Goal: Check status

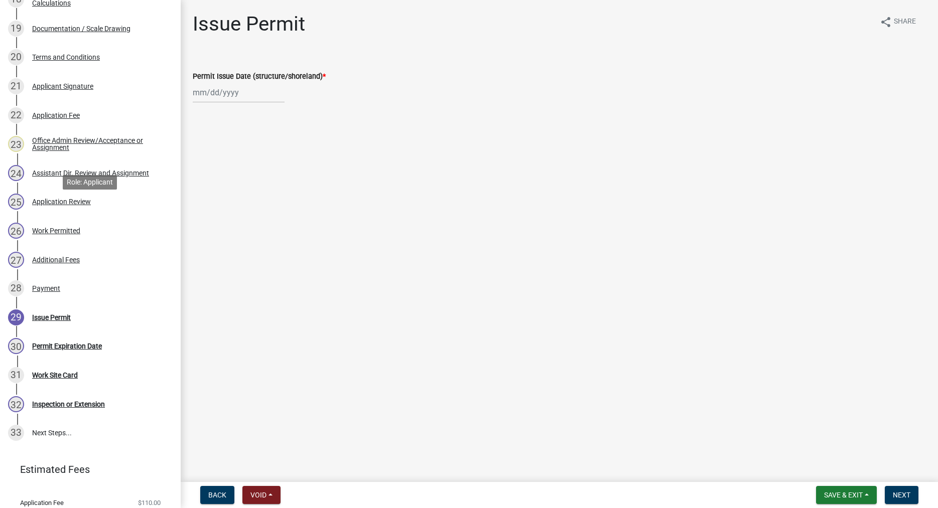
scroll to position [716, 0]
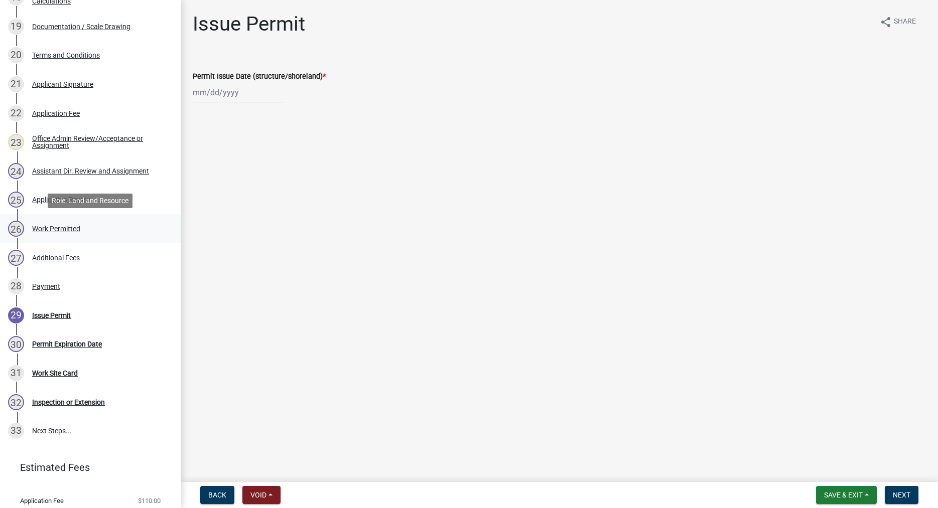
click at [47, 230] on div "Work Permitted" at bounding box center [56, 228] width 48 height 7
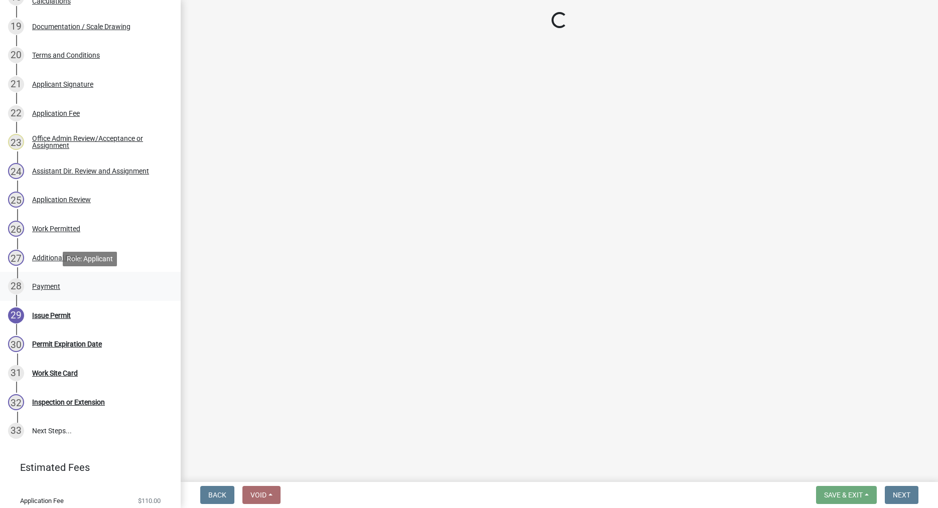
select select "f66be788-4dd6-459d-a9ec-6d83f4dfb709"
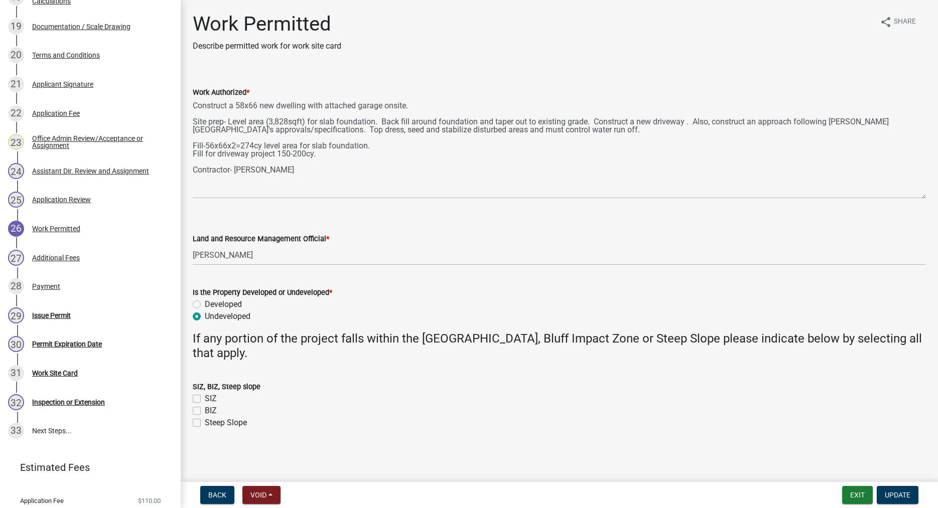
drag, startPoint x: 924, startPoint y: 142, endPoint x: 922, endPoint y: 195, distance: 53.2
click at [922, 195] on textarea "Construct a 58x66 new dwelling with attached garage onsite. Site prep- Level ar…" at bounding box center [559, 148] width 733 height 100
click at [52, 287] on div "Payment" at bounding box center [46, 286] width 28 height 7
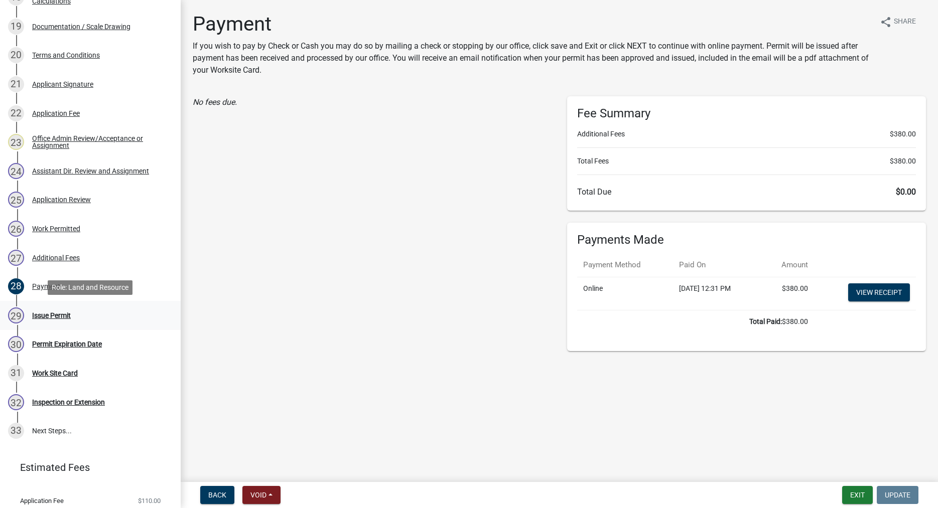
click at [52, 315] on div "Issue Permit" at bounding box center [51, 315] width 39 height 7
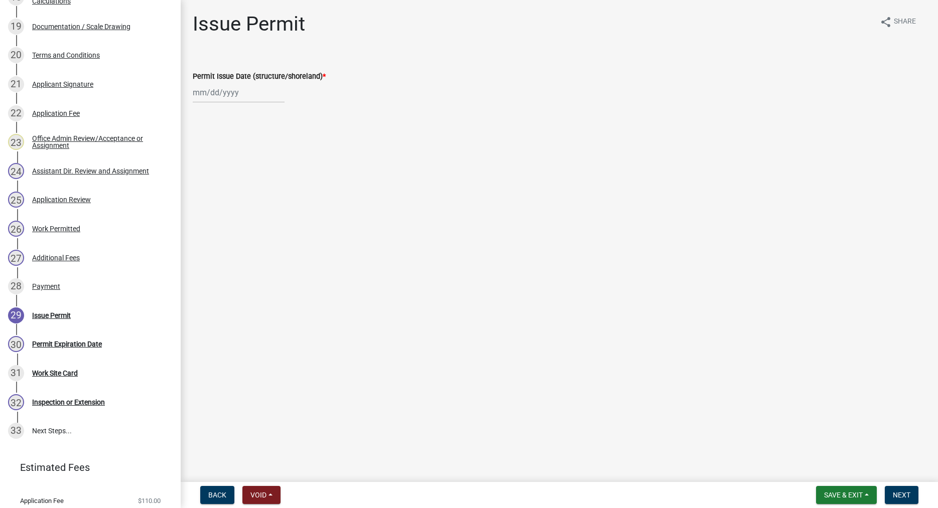
click at [221, 91] on input "Permit Issue Date (structure/shoreland) *" at bounding box center [239, 92] width 92 height 21
select select "10"
select select "2025"
click at [252, 163] on div "9" at bounding box center [251, 162] width 16 height 16
type input "10/09/2025"
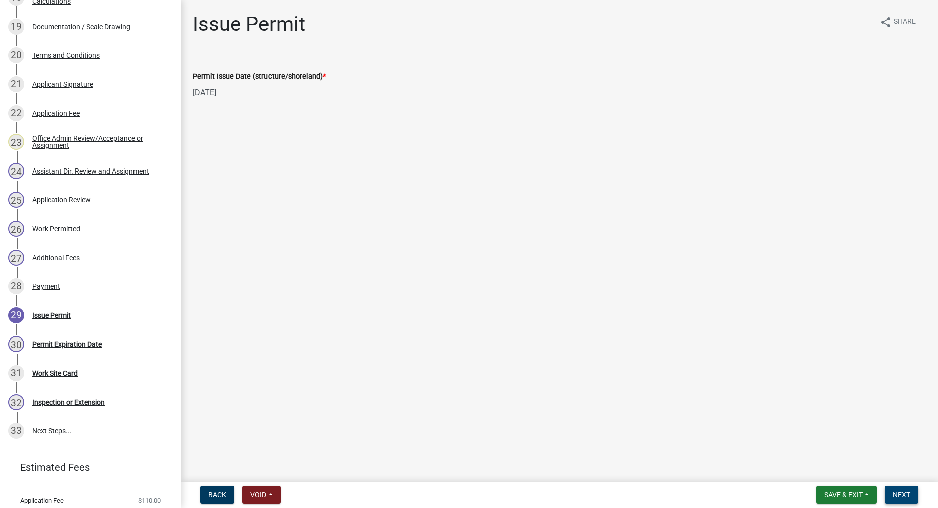
click at [907, 491] on button "Next" at bounding box center [902, 495] width 34 height 18
click at [902, 491] on span "Next" at bounding box center [902, 495] width 18 height 8
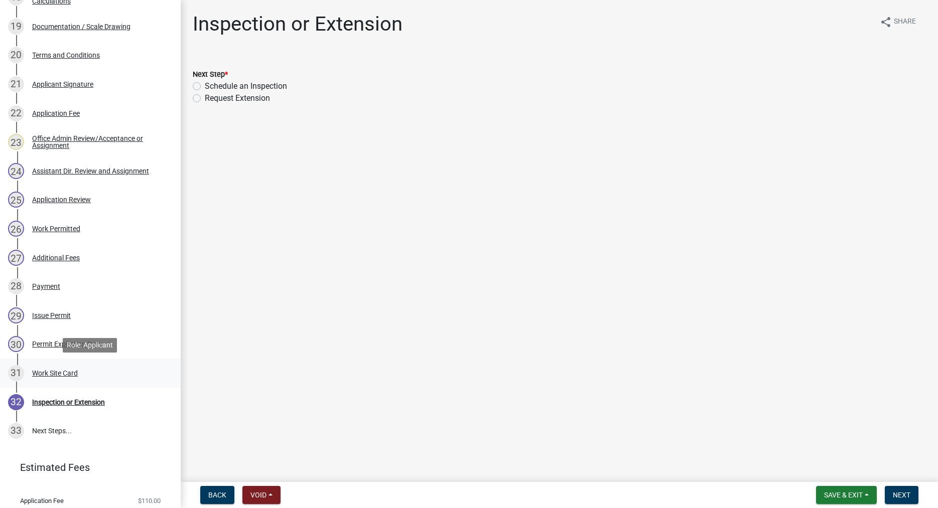
click at [61, 374] on div "Work Site Card" at bounding box center [55, 373] width 46 height 7
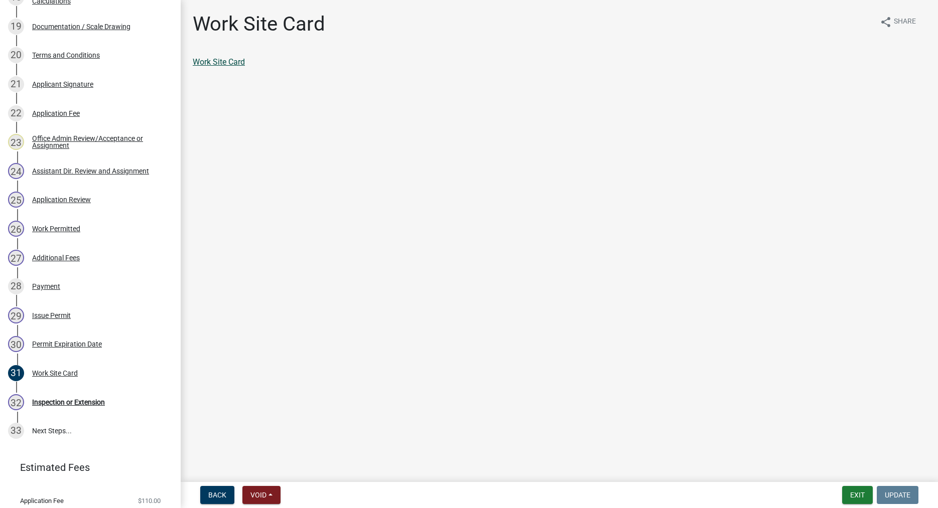
click at [226, 64] on link "Work Site Card" at bounding box center [219, 62] width 52 height 10
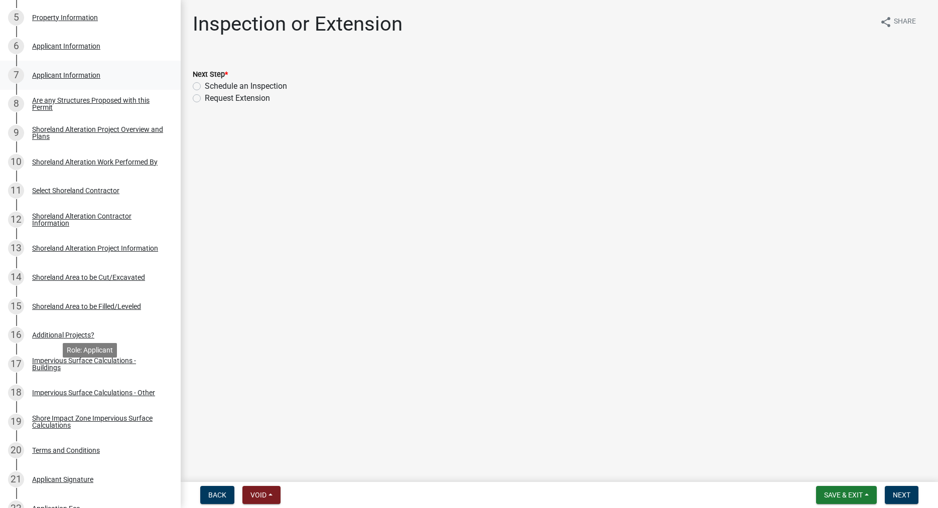
scroll to position [307, 0]
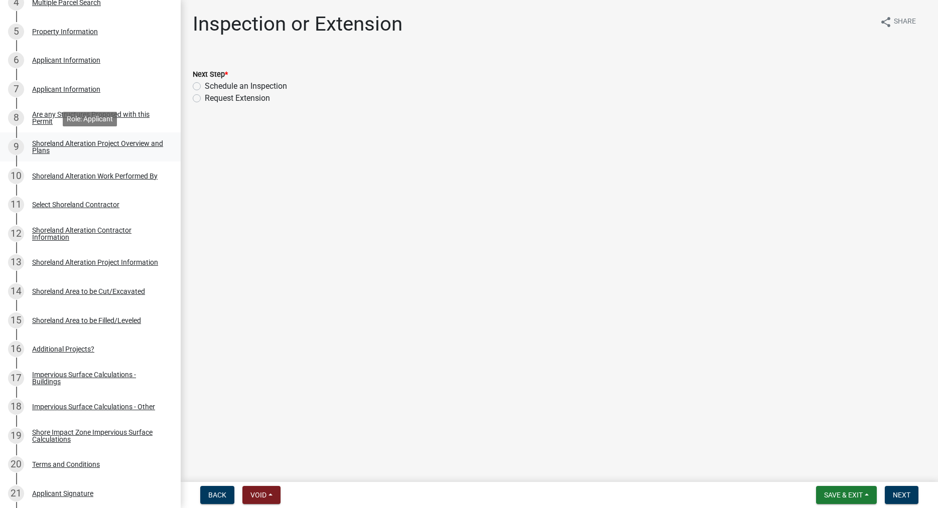
click at [42, 149] on div "Shoreland Alteration Project Overview and Plans" at bounding box center [98, 147] width 132 height 14
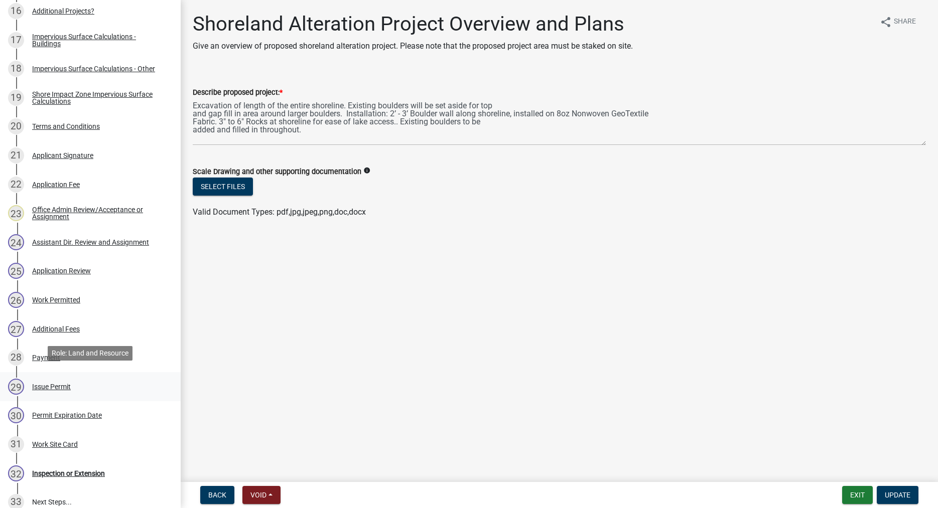
scroll to position [665, 0]
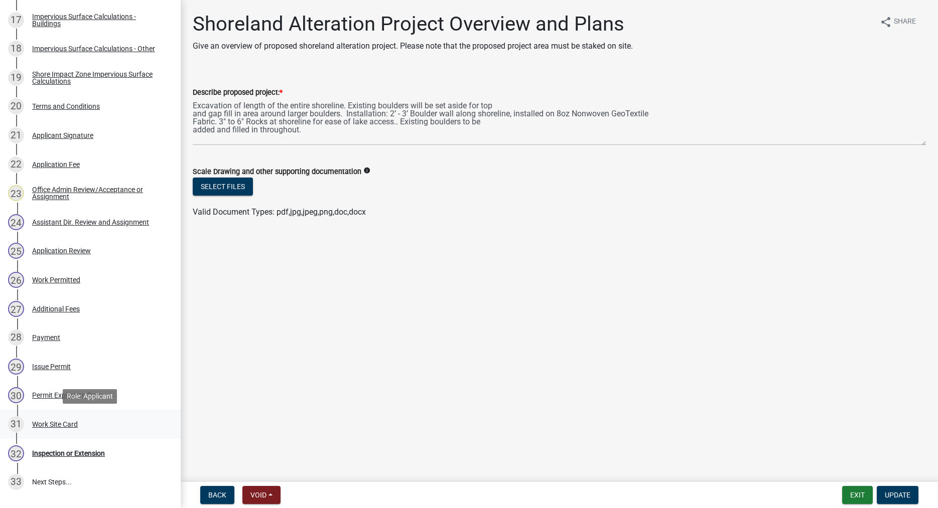
click at [61, 425] on div "Work Site Card" at bounding box center [55, 424] width 46 height 7
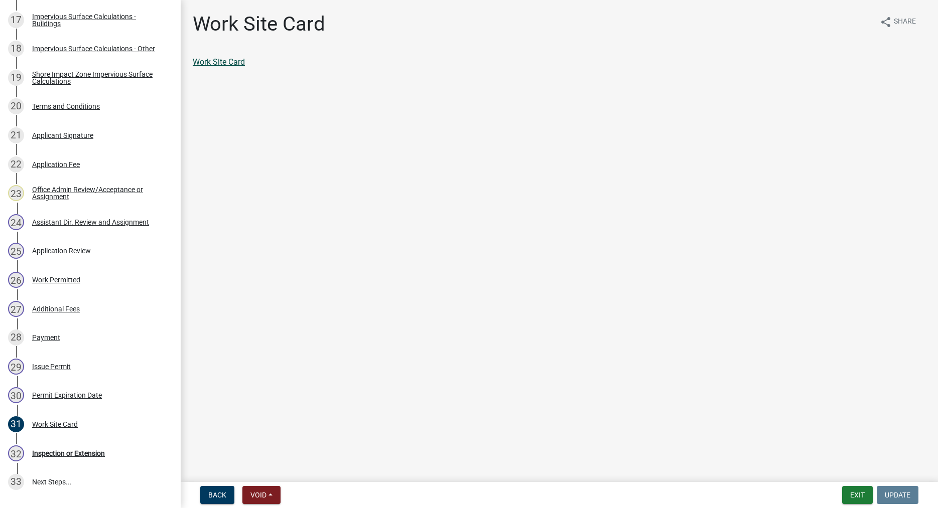
click at [238, 65] on link "Work Site Card" at bounding box center [219, 62] width 52 height 10
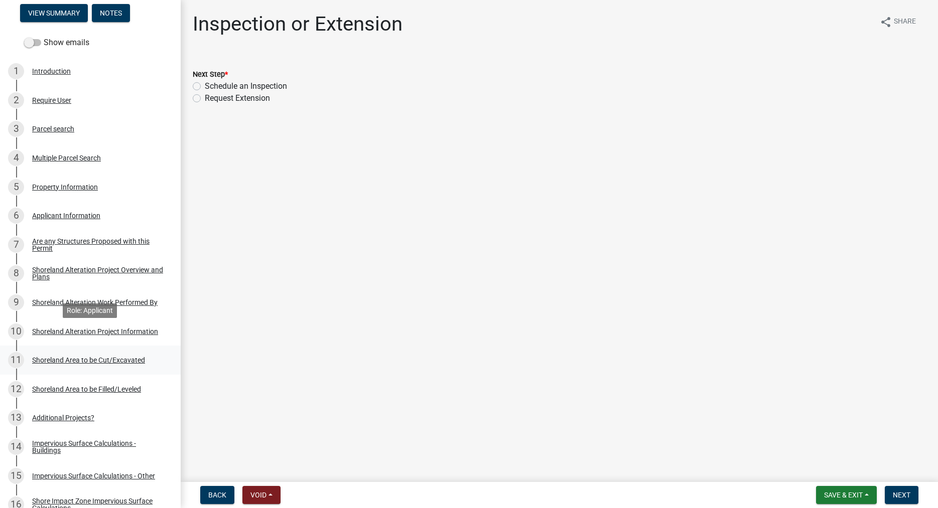
scroll to position [154, 0]
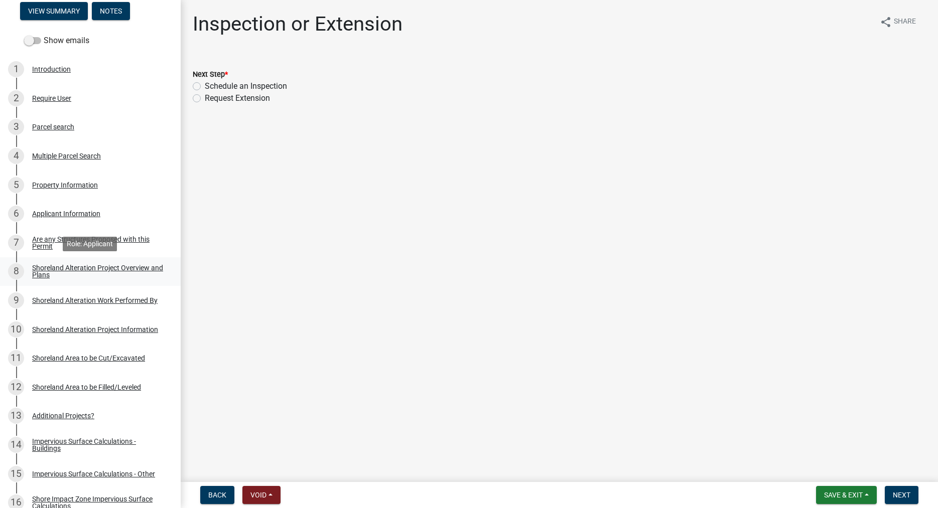
click at [35, 268] on div "Shoreland Alteration Project Overview and Plans" at bounding box center [98, 271] width 132 height 14
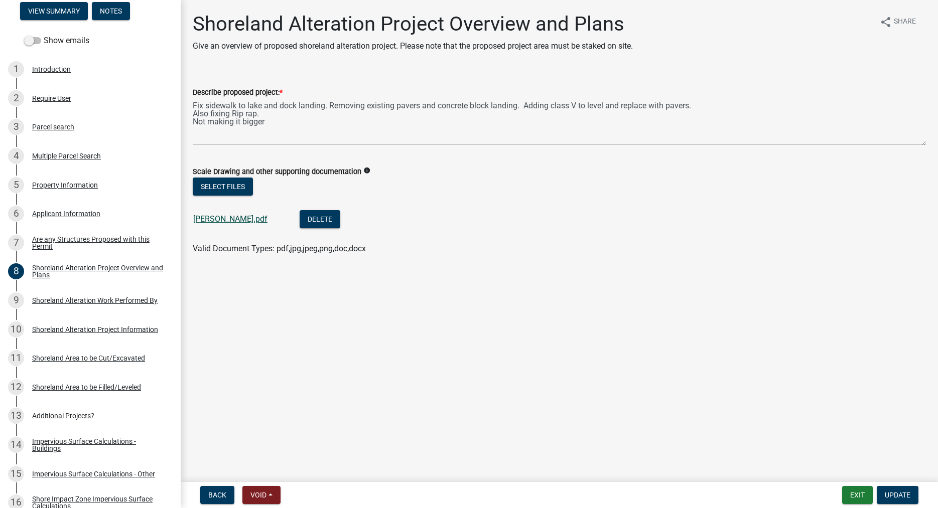
click at [218, 221] on link "[PERSON_NAME].pdf" at bounding box center [230, 219] width 74 height 10
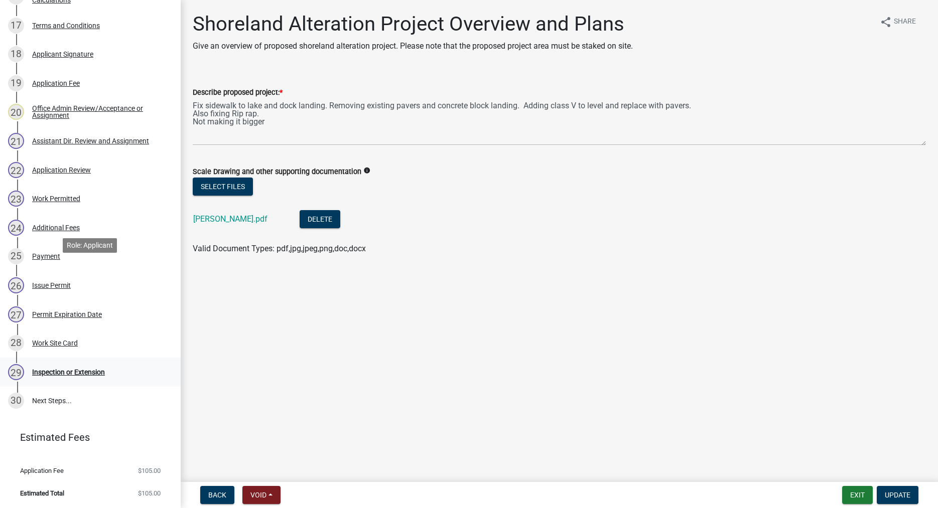
scroll to position [660, 0]
click at [58, 341] on div "Work Site Card" at bounding box center [55, 342] width 46 height 7
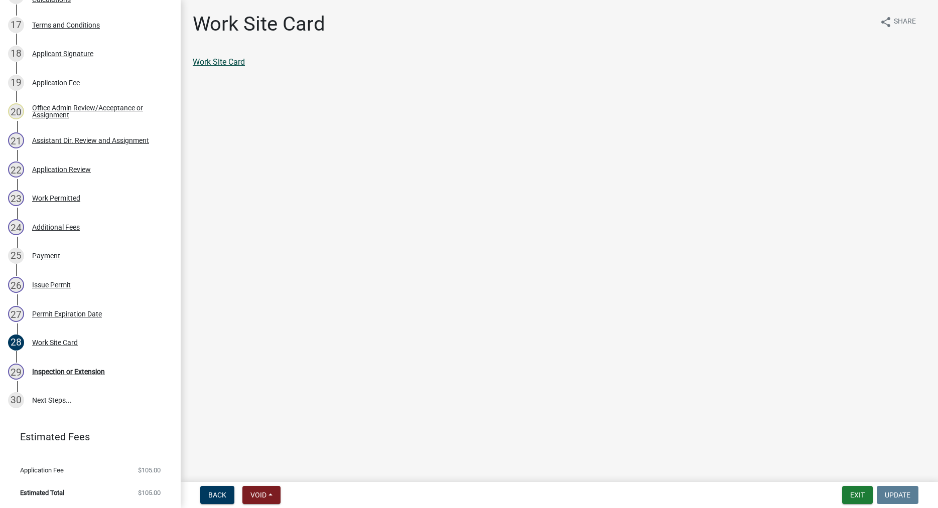
click at [234, 64] on link "Work Site Card" at bounding box center [219, 62] width 52 height 10
